Goal: Task Accomplishment & Management: Use online tool/utility

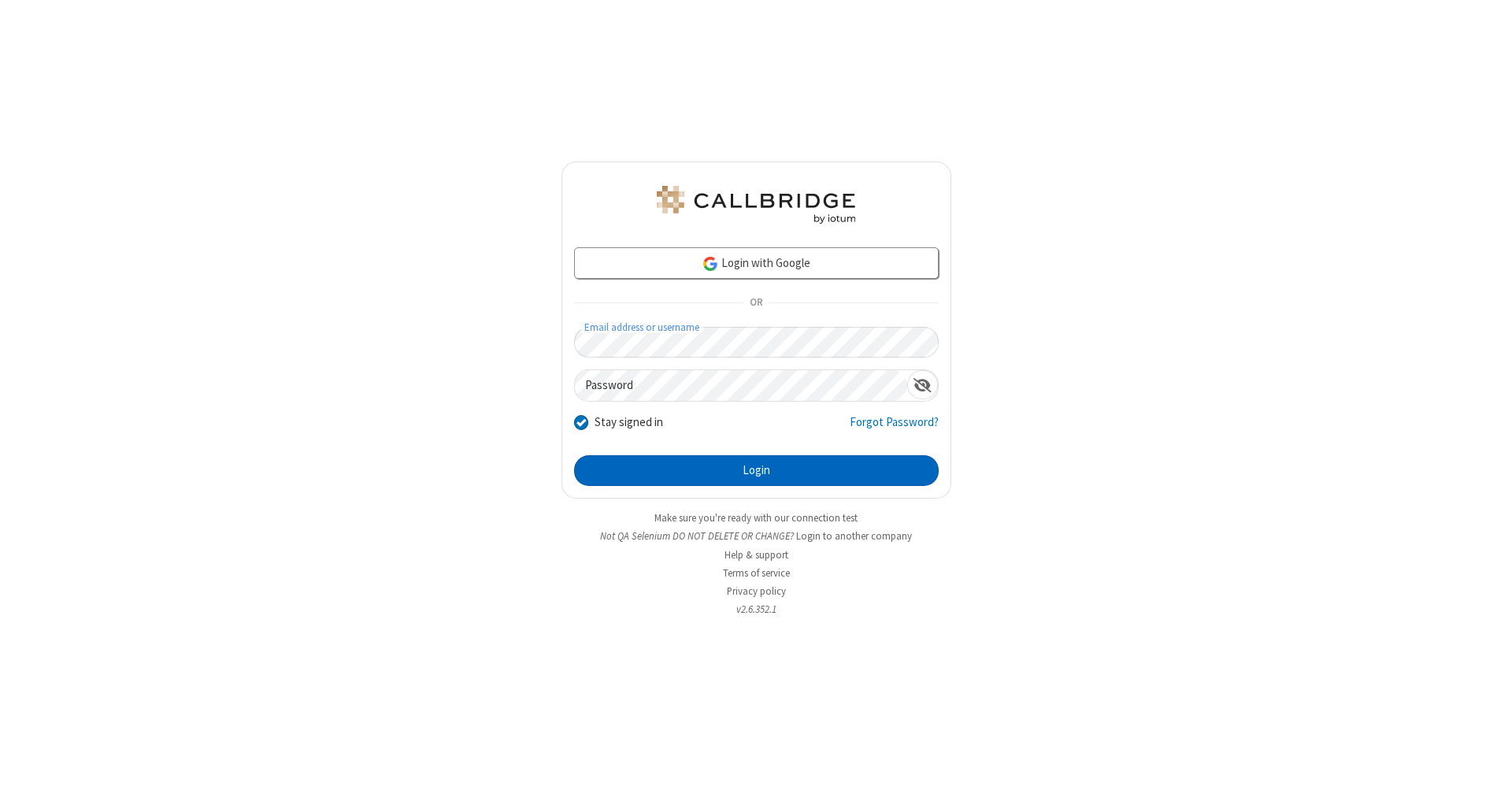
click at [756, 471] on button "Login" at bounding box center [757, 471] width 365 height 31
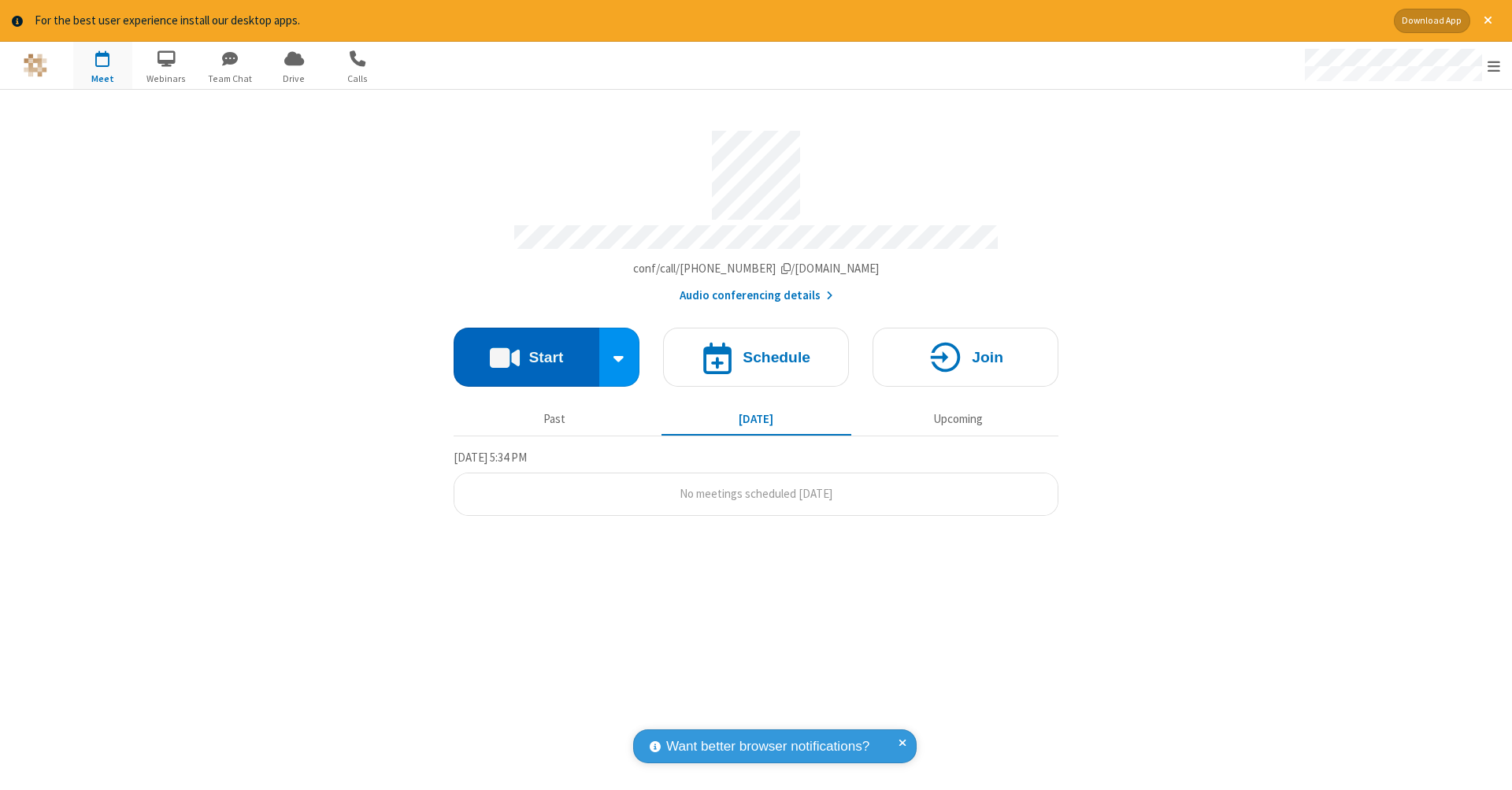
click at [526, 349] on button "Start" at bounding box center [526, 357] width 146 height 59
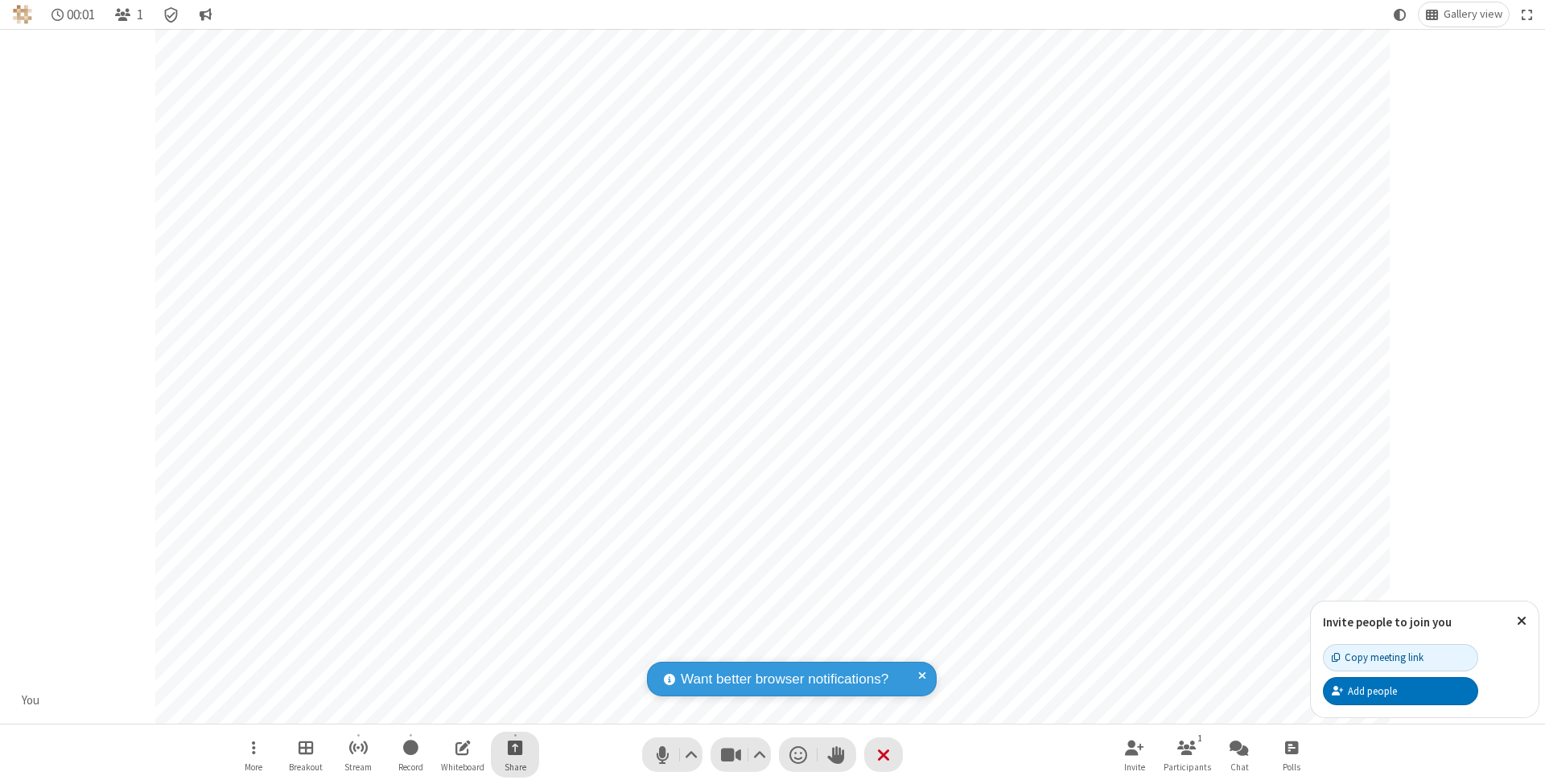
click at [515, 747] on span "Start sharing" at bounding box center [515, 747] width 15 height 20
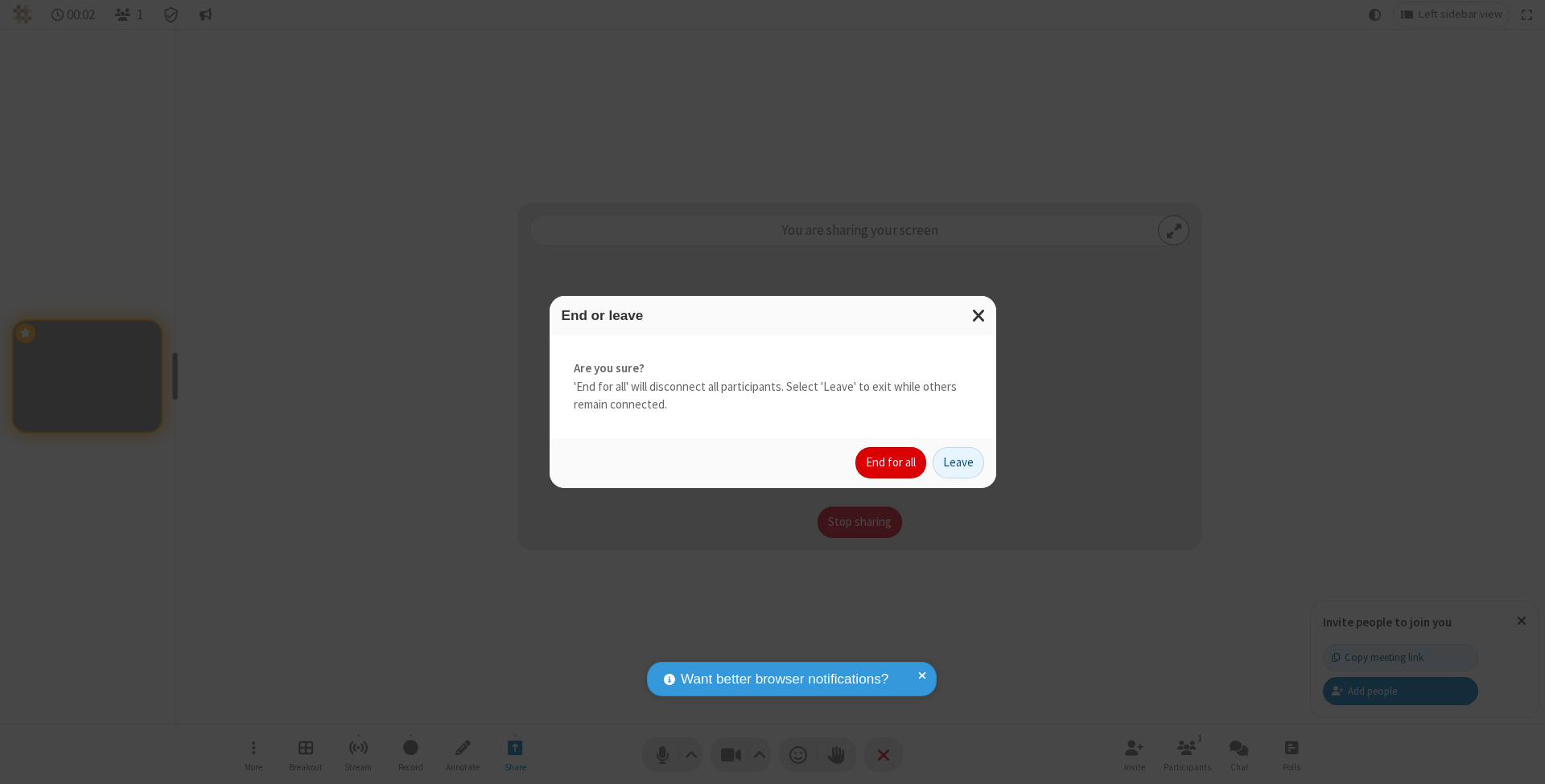
click at [891, 462] on button "End for all" at bounding box center [891, 463] width 70 height 32
